Goal: Find contact information: Find contact information

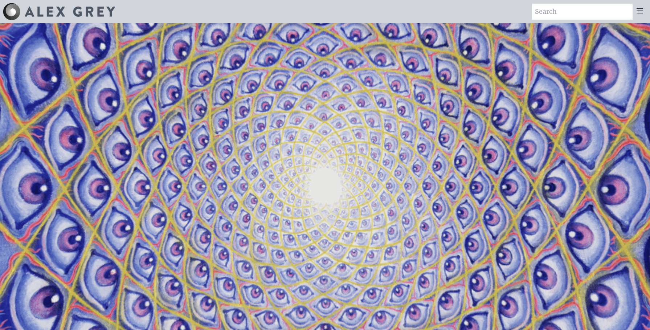
click at [643, 14] on icon at bounding box center [640, 11] width 9 height 9
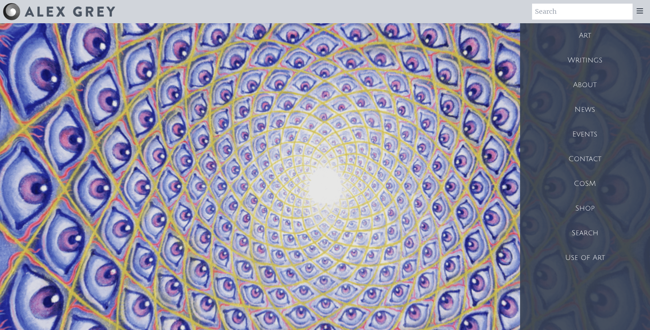
click at [577, 160] on div "Contact" at bounding box center [585, 159] width 130 height 25
